Goal: Task Accomplishment & Management: Use online tool/utility

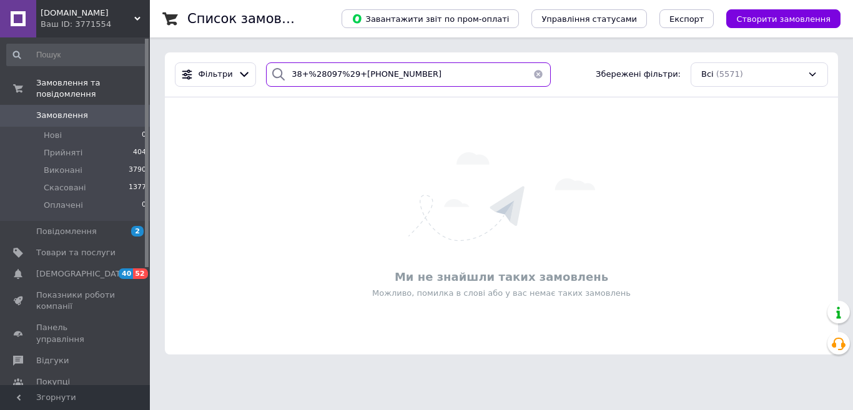
click at [353, 72] on input "38+%28097%29+[PHONE_NUMBER]" at bounding box center [408, 74] width 285 height 24
paste input "(097)"
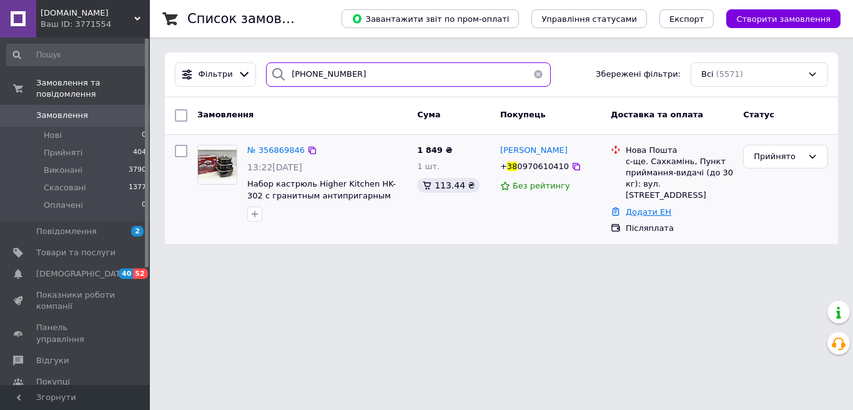
type input "[PHONE_NUMBER]"
click at [638, 207] on link "Додати ЕН" at bounding box center [649, 211] width 46 height 9
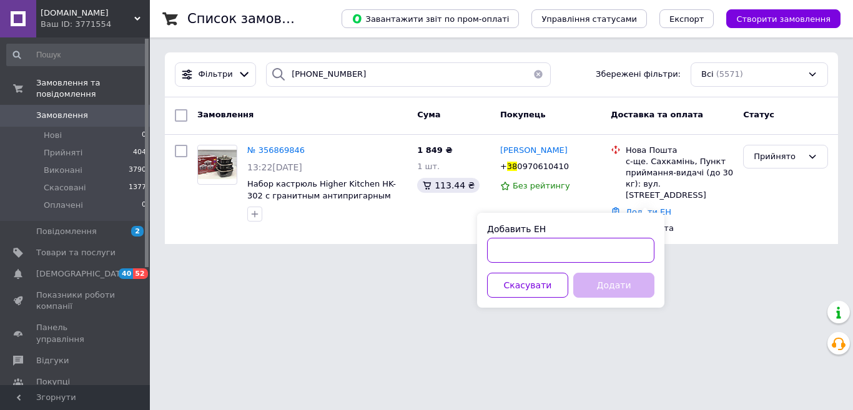
paste input "20451225028922"
type input "20451225028922"
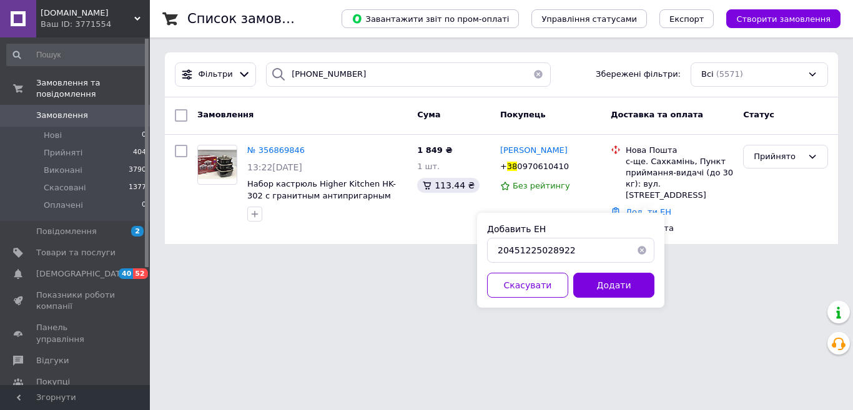
click at [588, 282] on button "Додати" at bounding box center [613, 285] width 81 height 25
